Goal: Task Accomplishment & Management: Complete application form

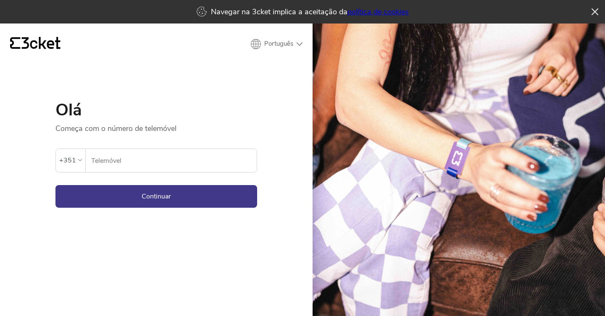
click at [148, 158] on input "Telemóvel" at bounding box center [174, 160] width 166 height 23
type input "934136855"
click at [164, 198] on button "Continuar" at bounding box center [156, 196] width 202 height 23
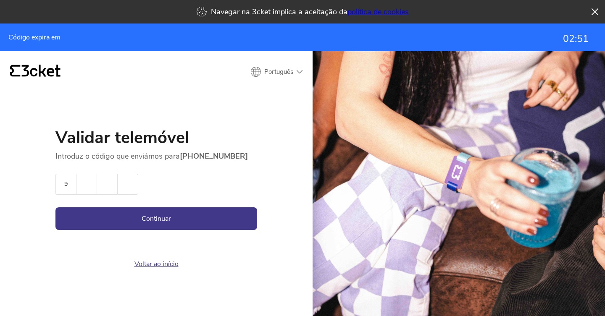
type input "9"
type input "5"
type input "6"
type input "0"
click at [119, 211] on button "Continuar" at bounding box center [156, 219] width 202 height 23
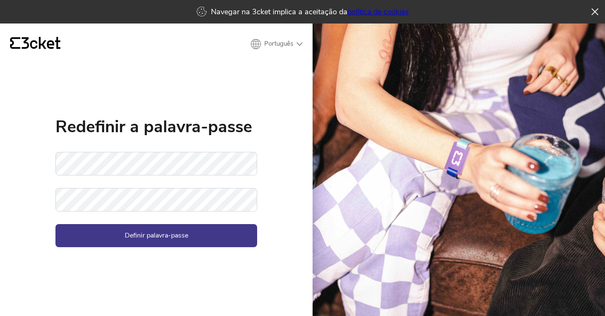
click at [129, 179] on form "Não foi possível concluir o pedido Palavra-passe Confirmar palavra-passe Defini…" at bounding box center [156, 199] width 202 height 95
click at [185, 240] on button "Definir palavra-passe" at bounding box center [156, 235] width 202 height 23
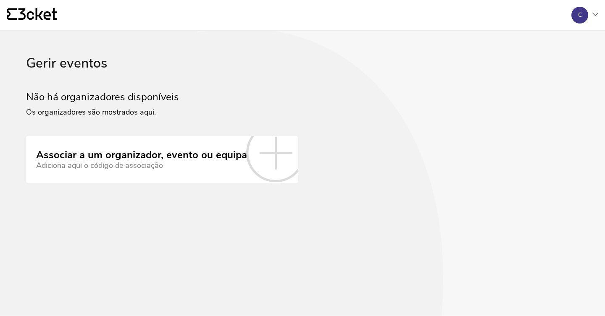
click at [259, 160] on icon at bounding box center [275, 153] width 59 height 59
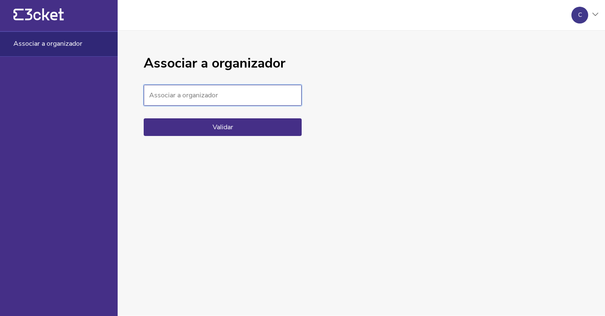
click at [217, 96] on input "Associar a organizador" at bounding box center [223, 95] width 158 height 21
click at [271, 104] on input "Associar a organizador" at bounding box center [223, 95] width 158 height 21
click at [267, 83] on div "Associar a organizador" at bounding box center [223, 70] width 158 height 29
click at [267, 96] on input "Associar a organizador" at bounding box center [223, 95] width 158 height 21
paste input "f367e9bb7caf4b35876d836d79e9a3da"
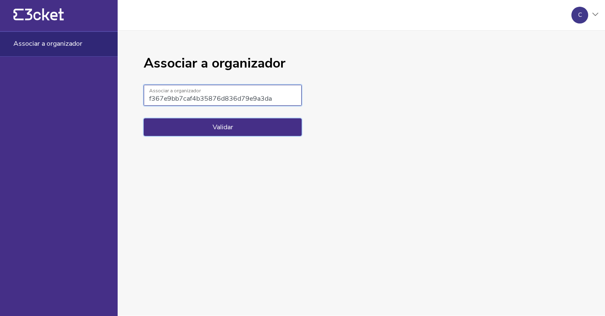
type input "f367e9bb7caf4b35876d836d79e9a3da"
click at [250, 123] on button "Validar" at bounding box center [223, 128] width 158 height 18
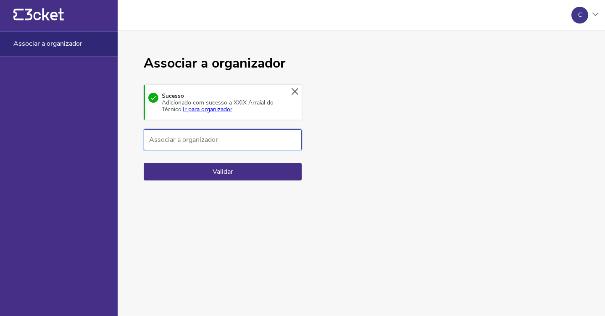
click at [247, 143] on input "Associar a organizador" at bounding box center [223, 139] width 158 height 21
click at [203, 111] on link "Ir para organizador" at bounding box center [208, 109] width 50 height 8
